Goal: Browse casually: Explore the website without a specific task or goal

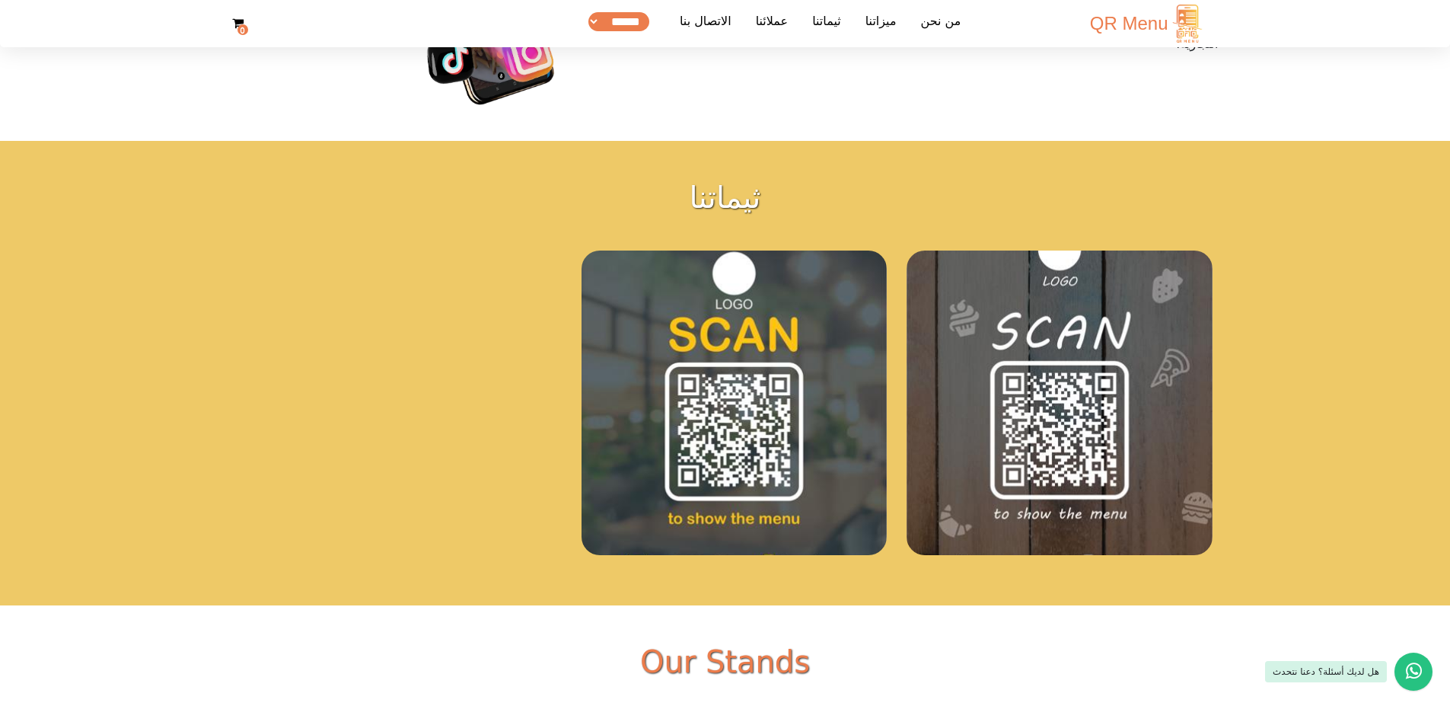
scroll to position [2533, 0]
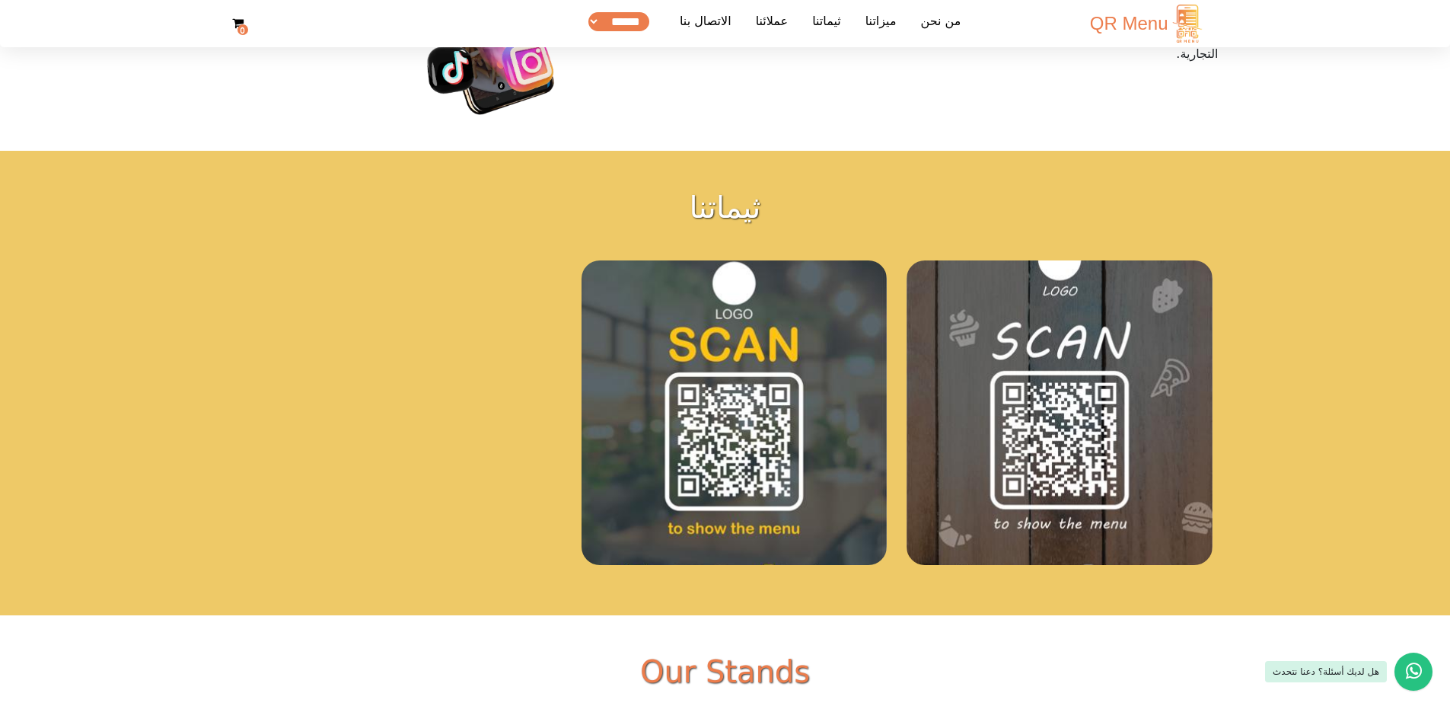
click at [188, 317] on section "ثيماتنا ثيم مبسط ‏400.00 US$ ‏600.00 US$ ✅ دومين فرعي مجاني ✅ شهادة SSL مجانية …" at bounding box center [725, 383] width 1450 height 464
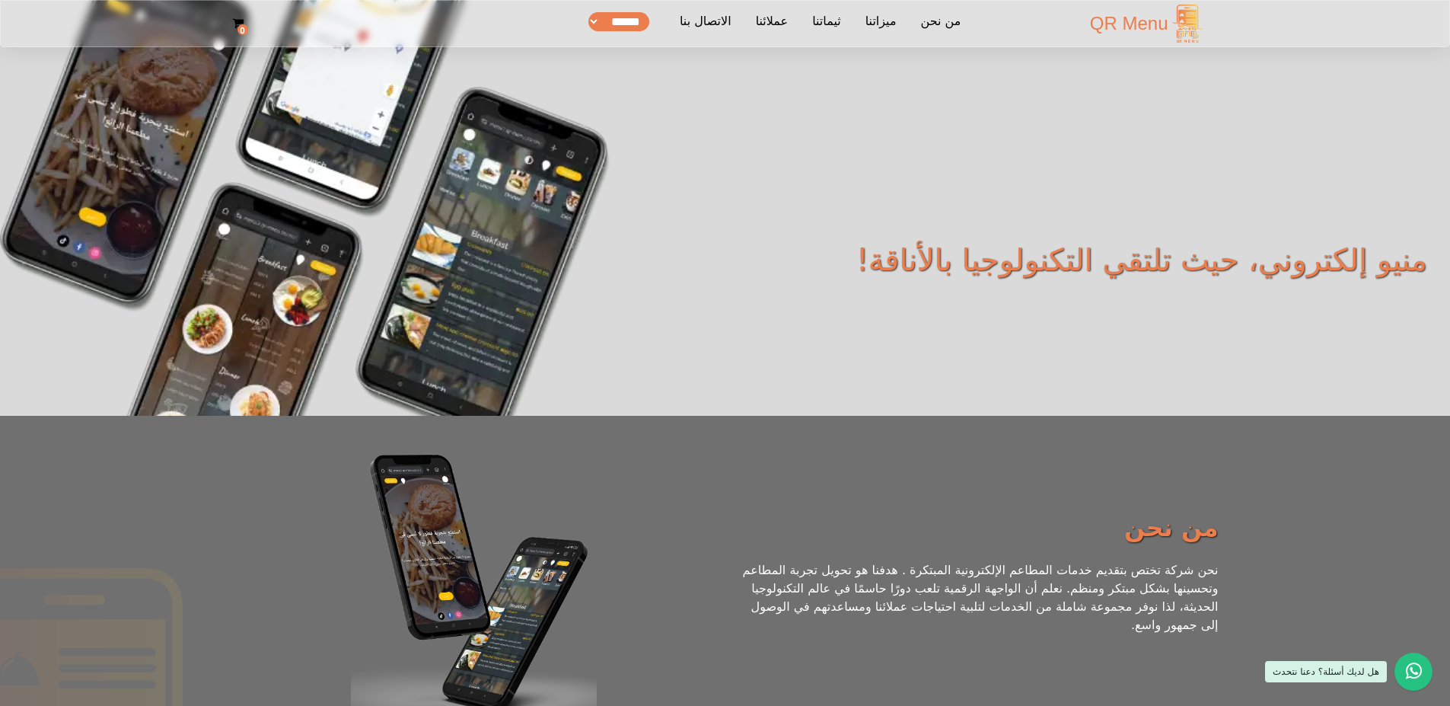
scroll to position [0, 0]
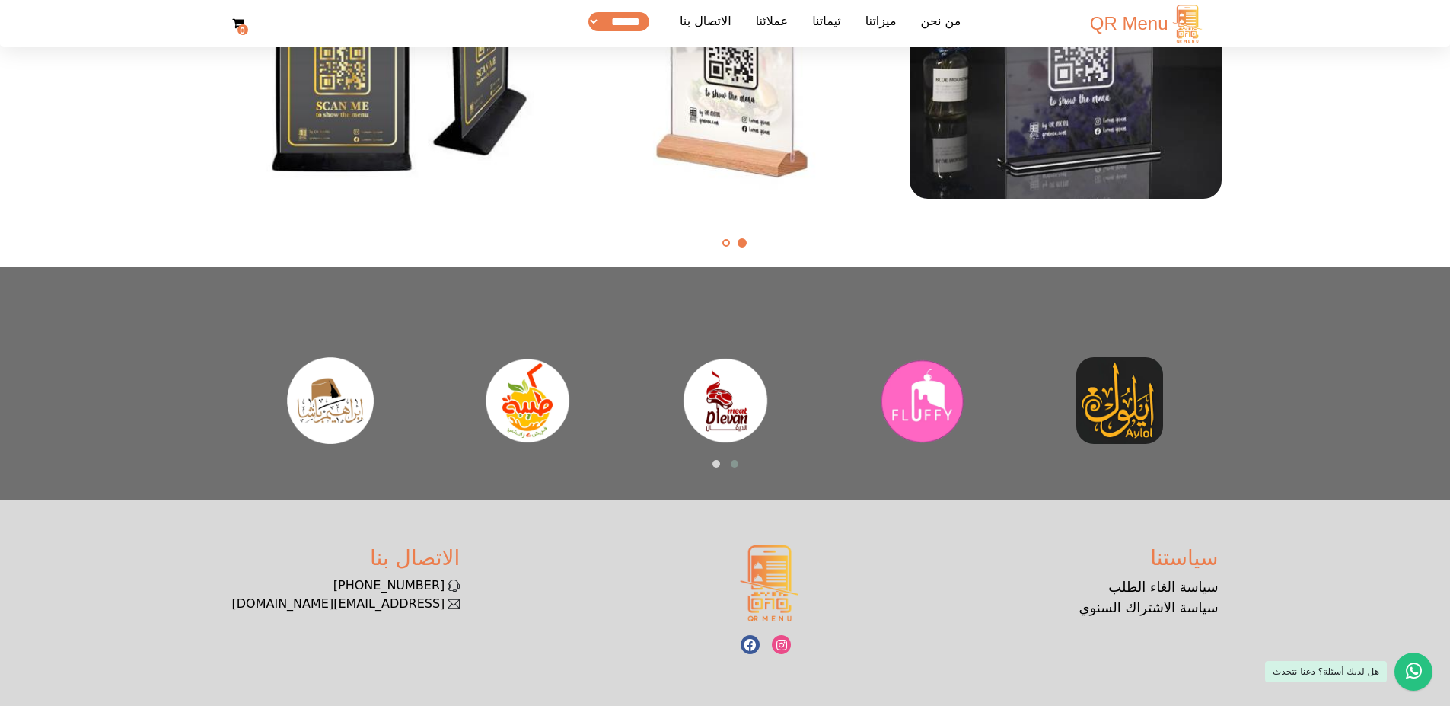
scroll to position [3363, 0]
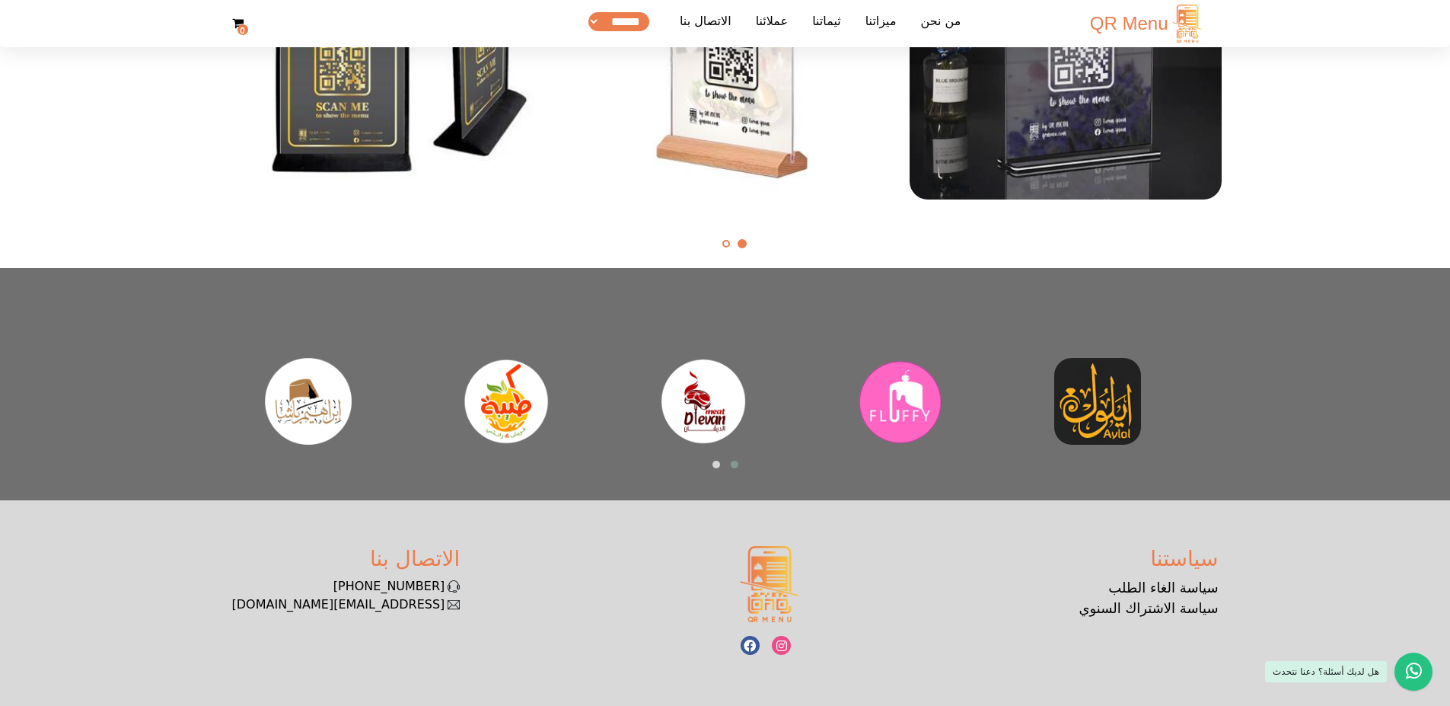
drag, startPoint x: 827, startPoint y: 413, endPoint x: 679, endPoint y: 410, distance: 147.7
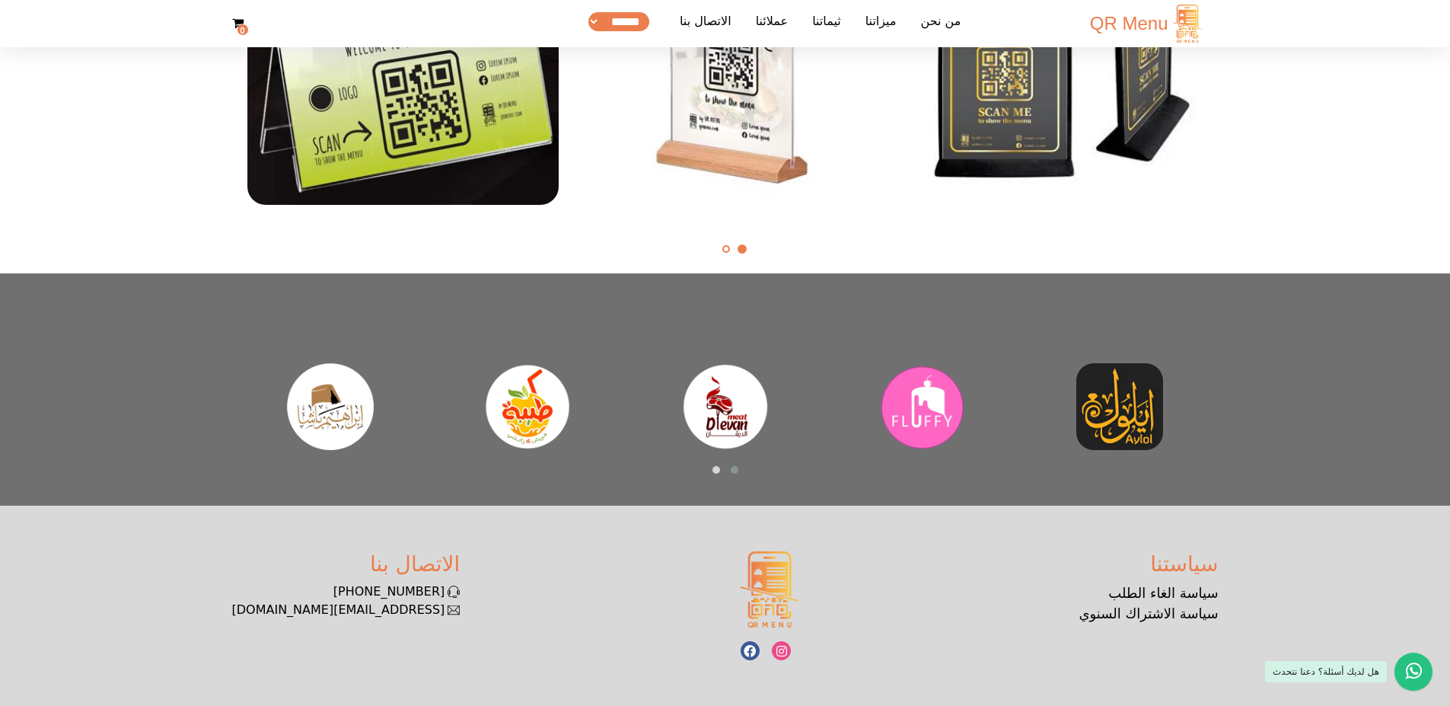
scroll to position [3363, 0]
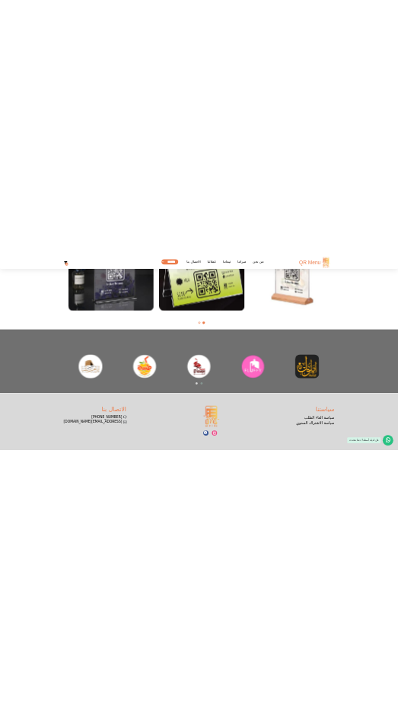
scroll to position [3369, 0]
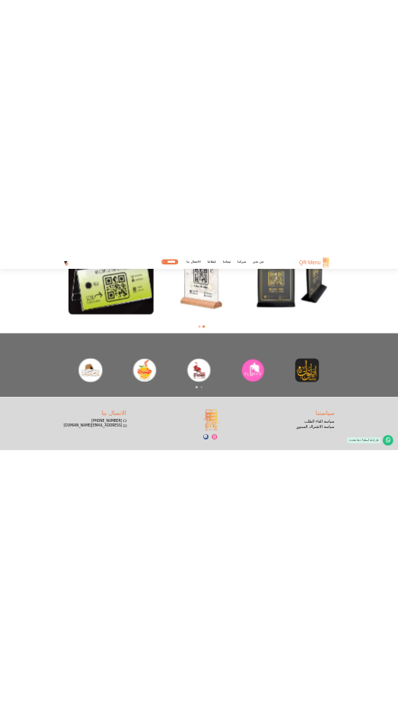
scroll to position [3369, 0]
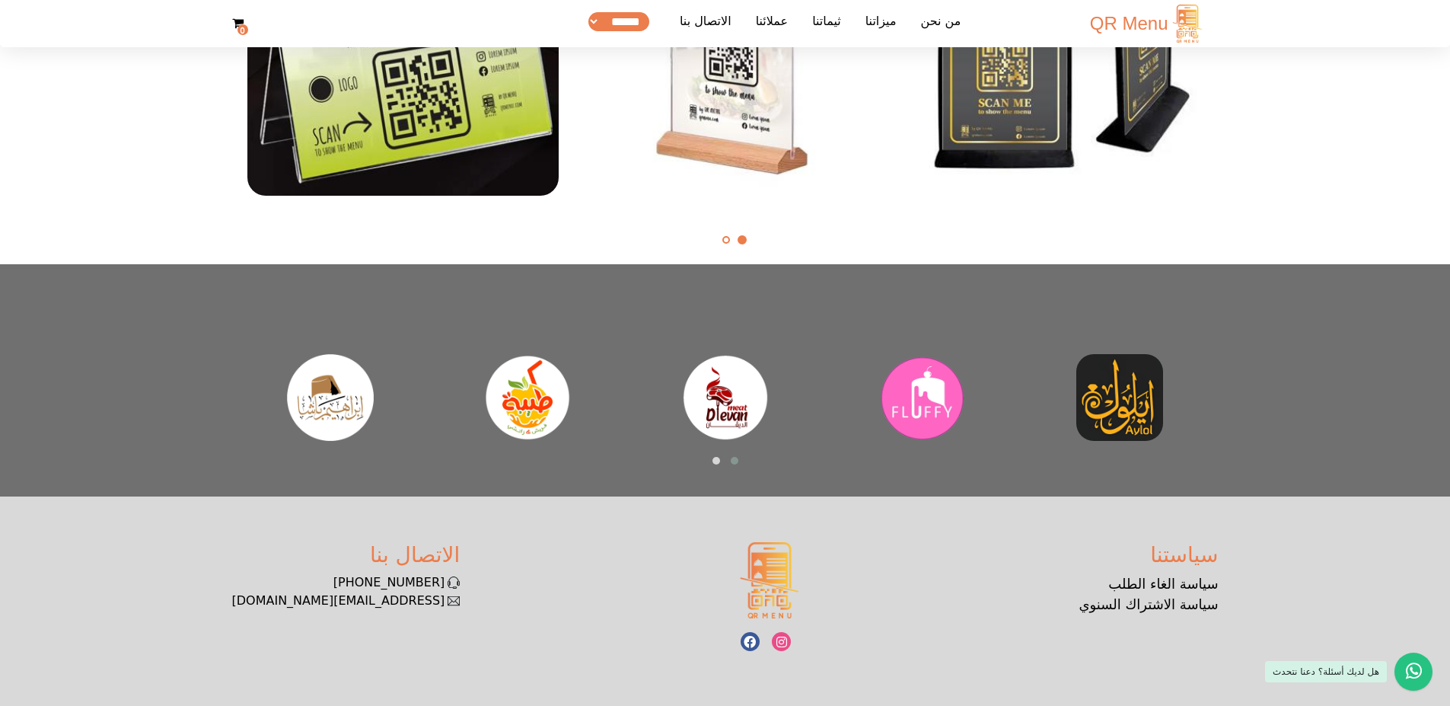
click at [856, 386] on div at bounding box center [922, 397] width 173 height 87
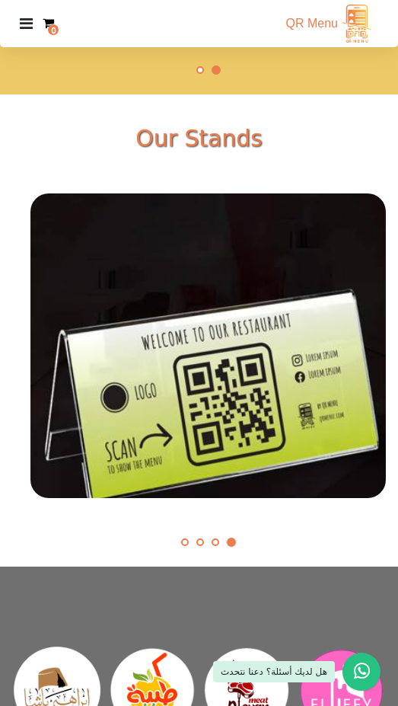
scroll to position [4637, 0]
